Goal: Navigation & Orientation: Find specific page/section

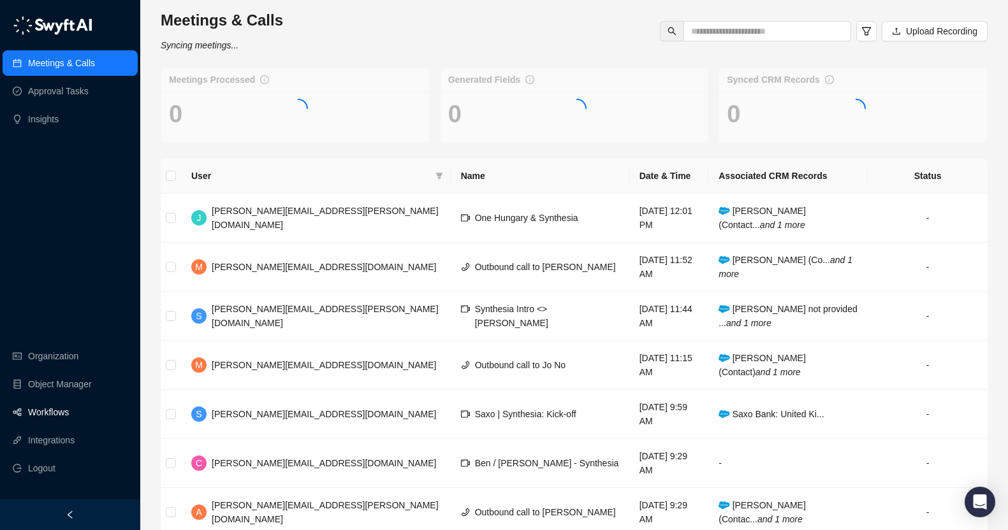
click at [64, 413] on link "Workflows" at bounding box center [48, 413] width 41 height 26
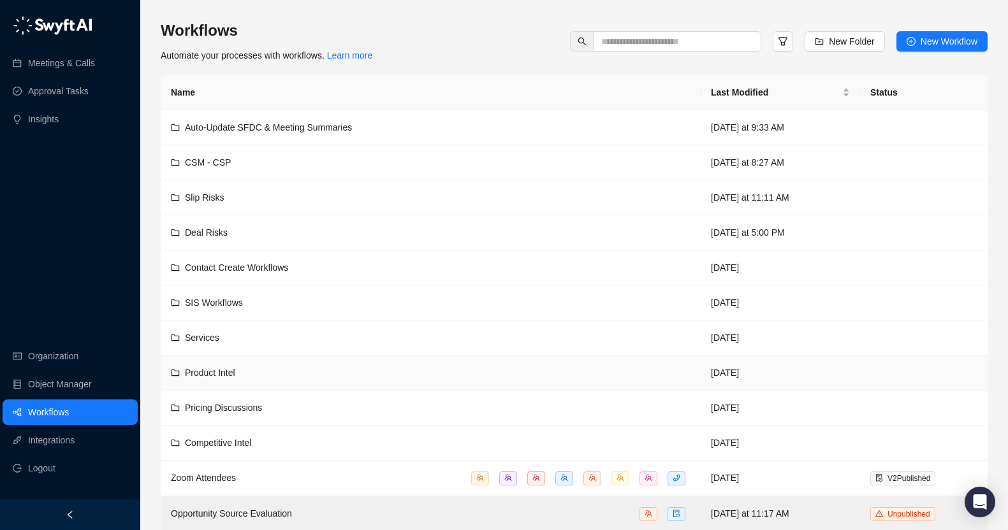
click at [284, 376] on div "Product Intel" at bounding box center [431, 373] width 520 height 14
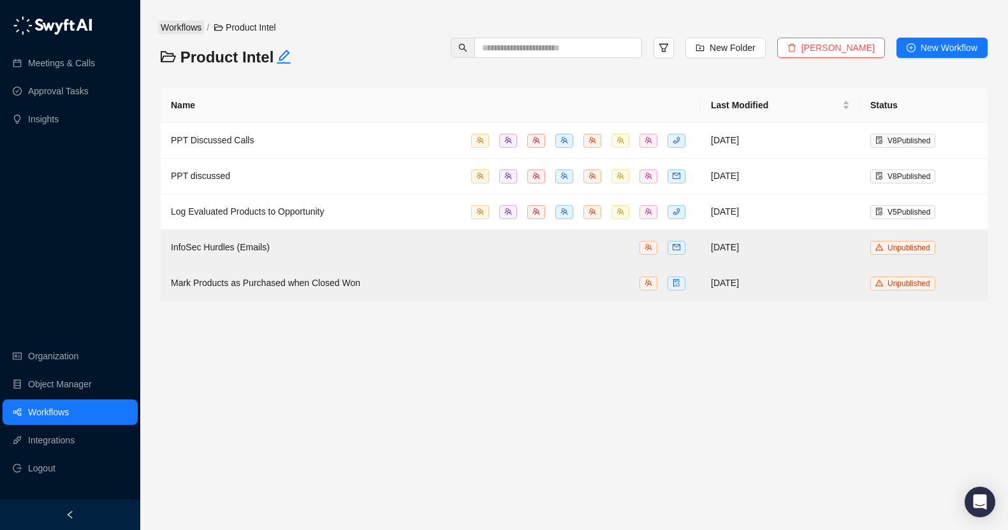
click at [185, 28] on link "Workflows" at bounding box center [181, 27] width 46 height 14
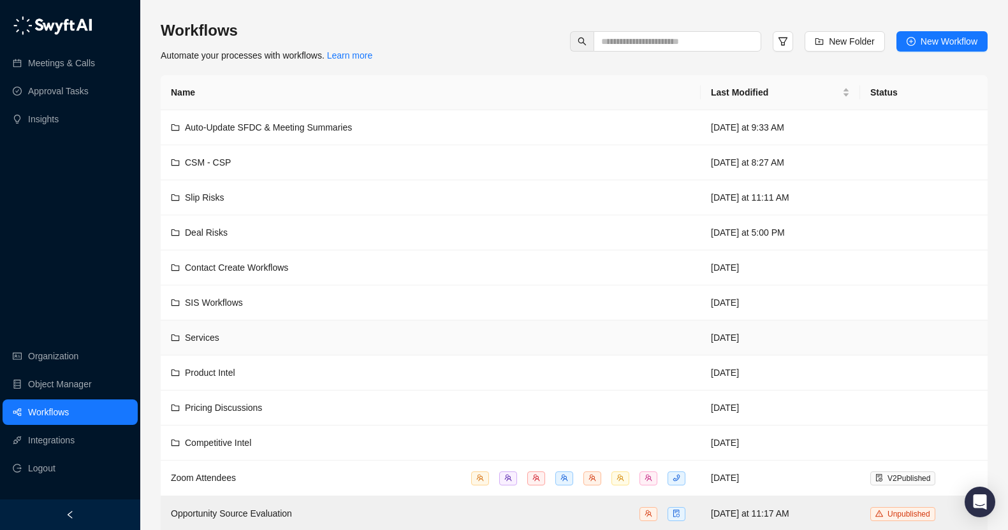
click at [282, 337] on div "Services" at bounding box center [431, 338] width 520 height 14
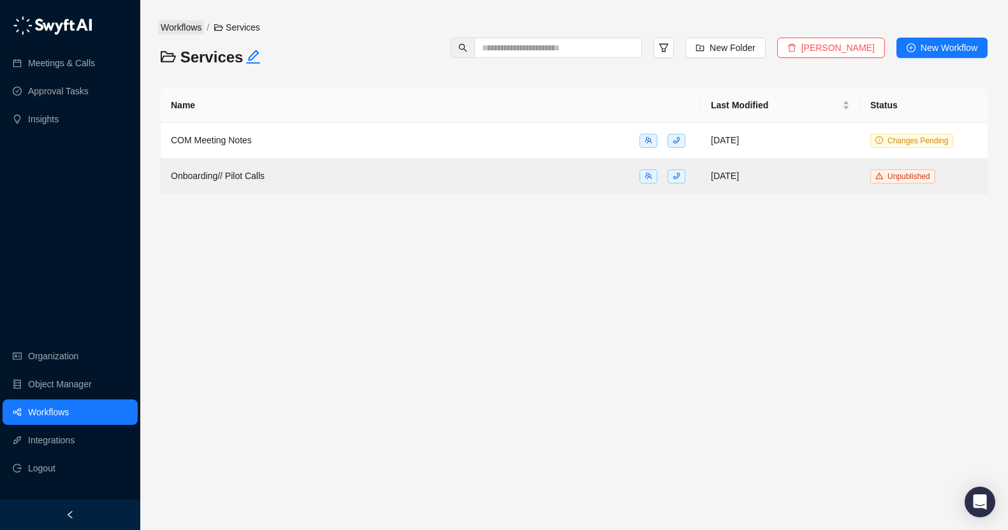
click at [179, 27] on link "Workflows" at bounding box center [181, 27] width 46 height 14
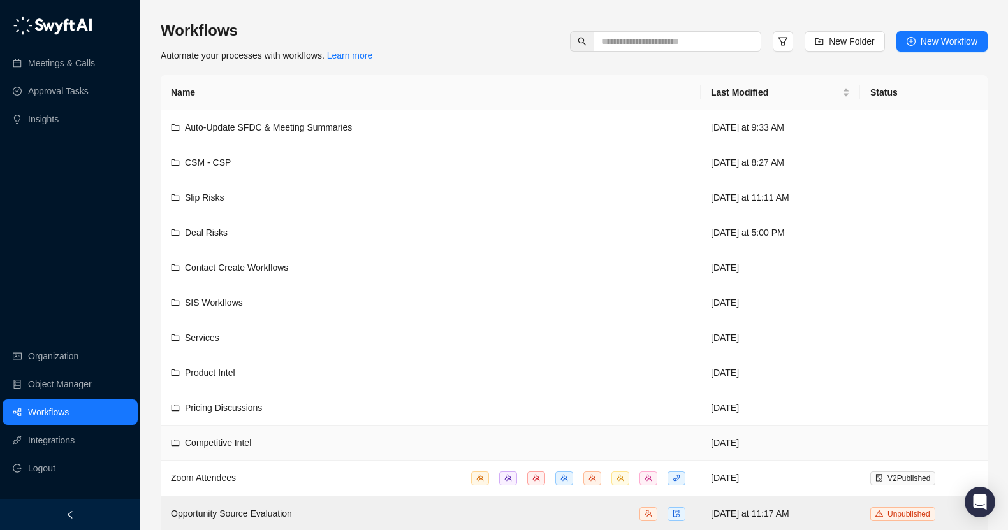
click at [282, 441] on div "Competitive Intel" at bounding box center [431, 443] width 520 height 14
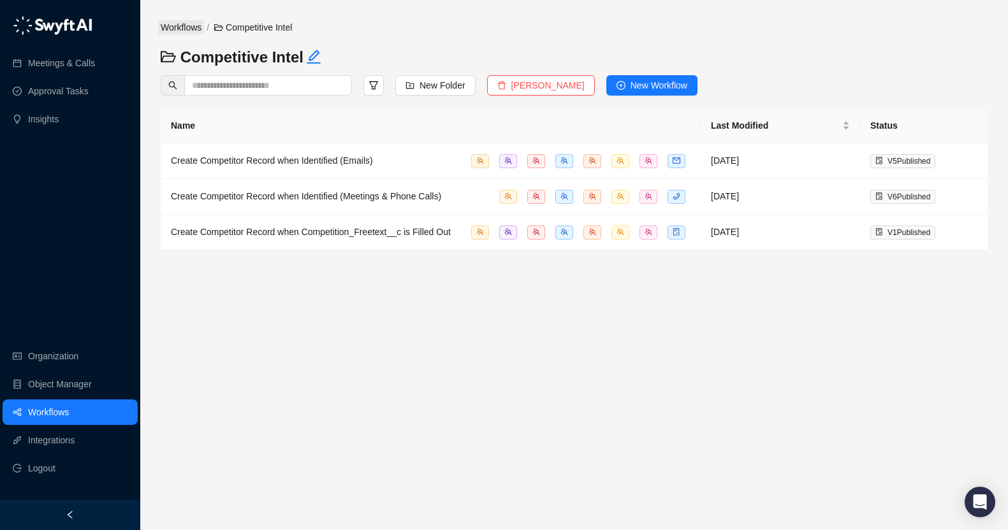
click at [188, 24] on link "Workflows" at bounding box center [181, 27] width 46 height 14
